Goal: Complete application form: Complete application form

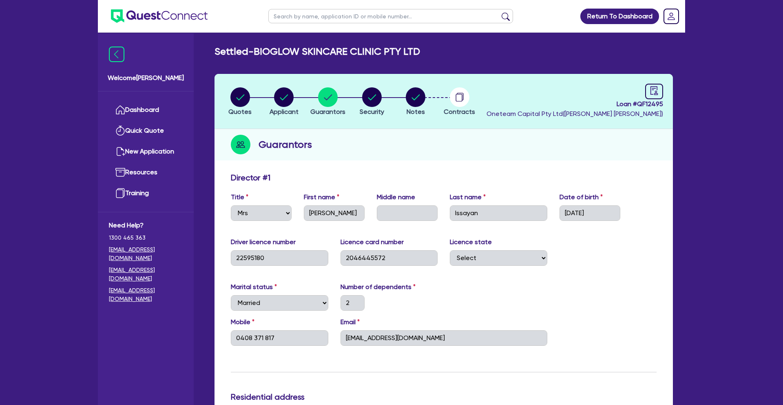
select select "MRS"
select select "[GEOGRAPHIC_DATA]"
select select "MARRIED"
select select "PROPERTY"
select select "CASH"
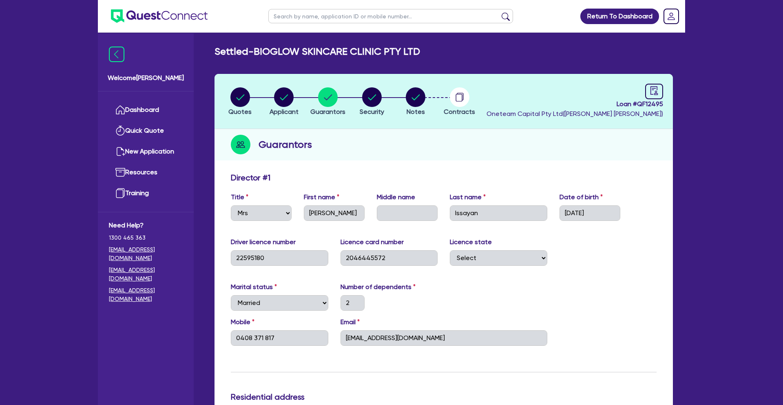
select select "OTHER"
select select "VEHICLE"
select select "HOUSEHOLD_PERSONAL"
select select "MORTGAGE"
select select "PERSONAL_LOAN"
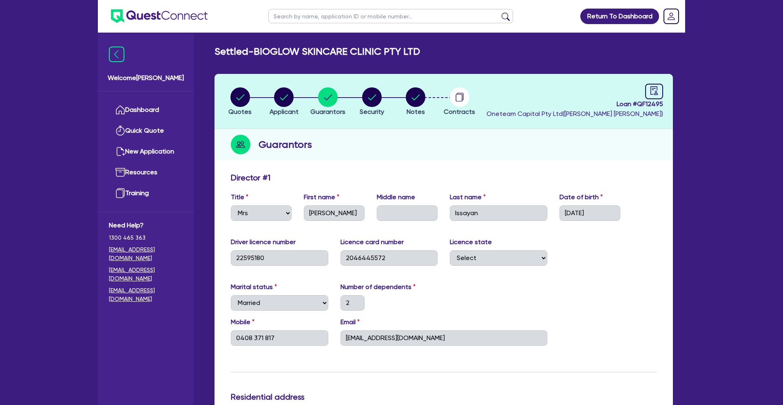
select select "MR"
select select "[GEOGRAPHIC_DATA]"
select select "SINGLE"
select select "CASH"
select select "VEHICLE"
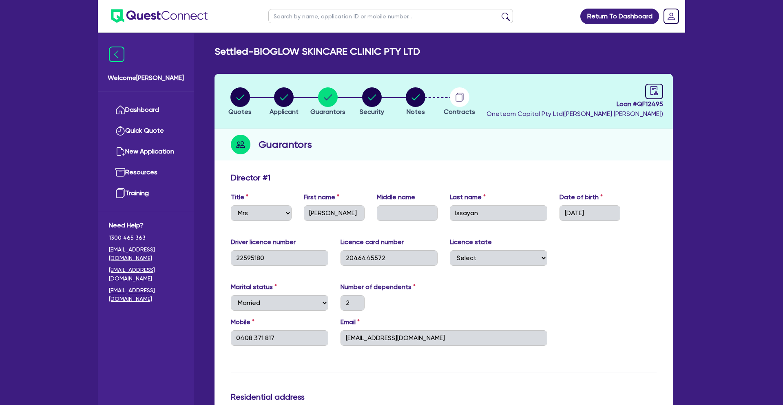
select select "CASH"
select select "OTHER"
select select "VEHICLE"
select select "HOUSEHOLD_PERSONAL"
select select "OTHER"
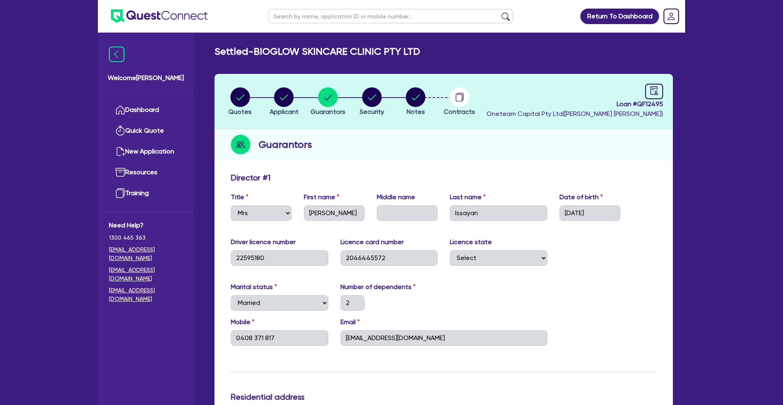
select select "VEHICLE_LOAN"
select select "CREDIT_CARD"
click at [160, 109] on link "Dashboard" at bounding box center [146, 110] width 74 height 21
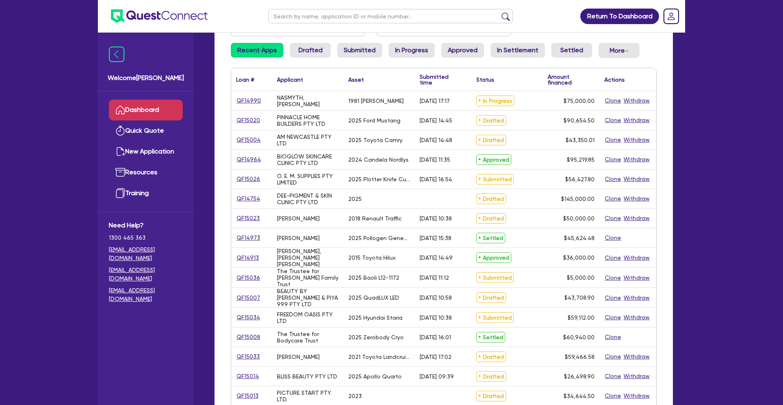
scroll to position [88, 0]
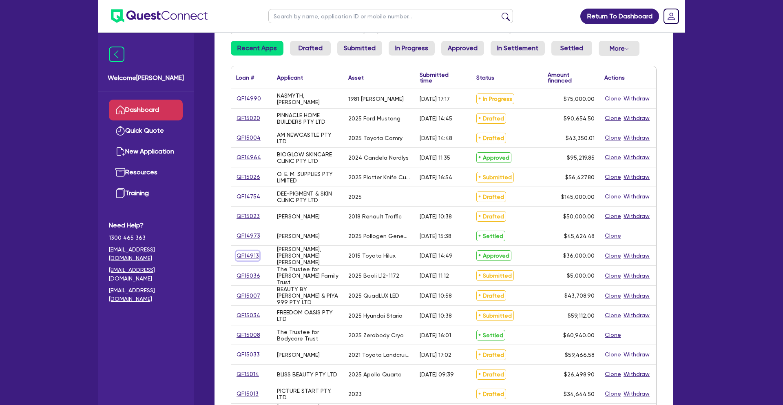
click at [247, 255] on link "QF14913" at bounding box center [247, 255] width 23 height 9
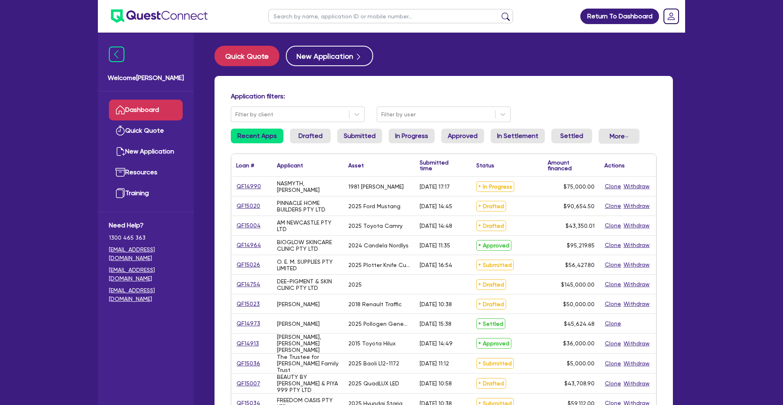
select select "CARS_AND_LIGHT_TRUCKS"
select select "VANS_AND_UTES"
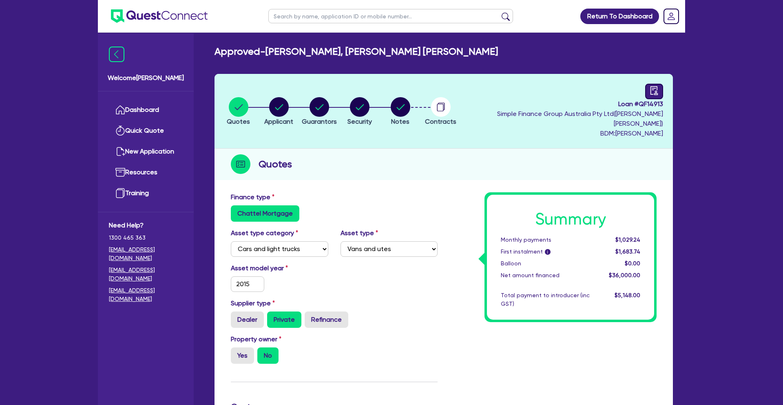
click at [651, 92] on icon "audit" at bounding box center [654, 90] width 7 height 9
select select "APPROVED_WAITING_FOR_MORE_INFO"
select select "Quest Finance - Own Book"
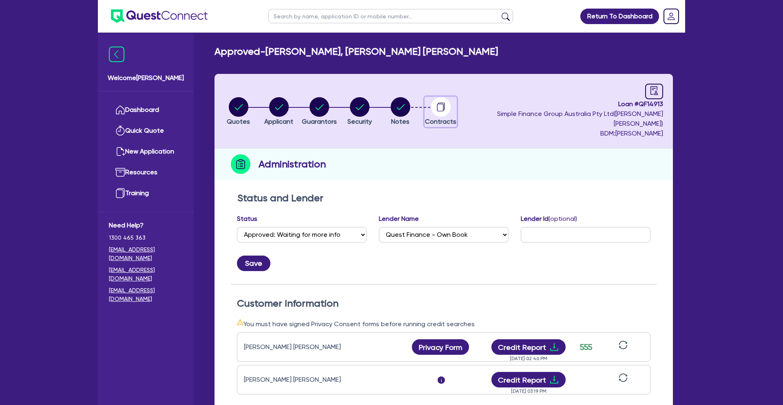
click at [451, 100] on circle "button" at bounding box center [441, 107] width 20 height 20
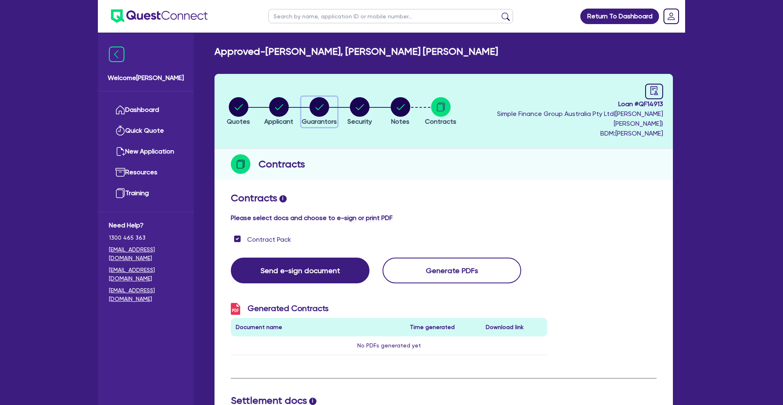
click at [324, 104] on icon "button" at bounding box center [320, 107] width 8 height 6
select select "MR"
select select "QLD"
select select "SINGLE"
select select "CASH"
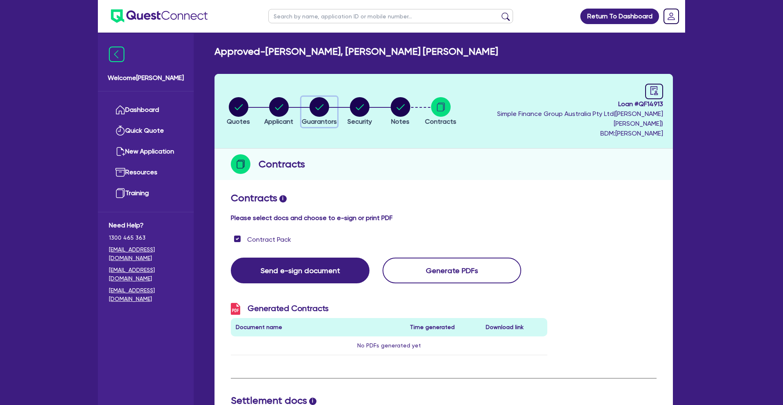
select select "HOUSEHOLD_PERSONAL"
select select "EQUIPMENT"
select select "MR"
select select "SINGLE"
select select "QLD"
